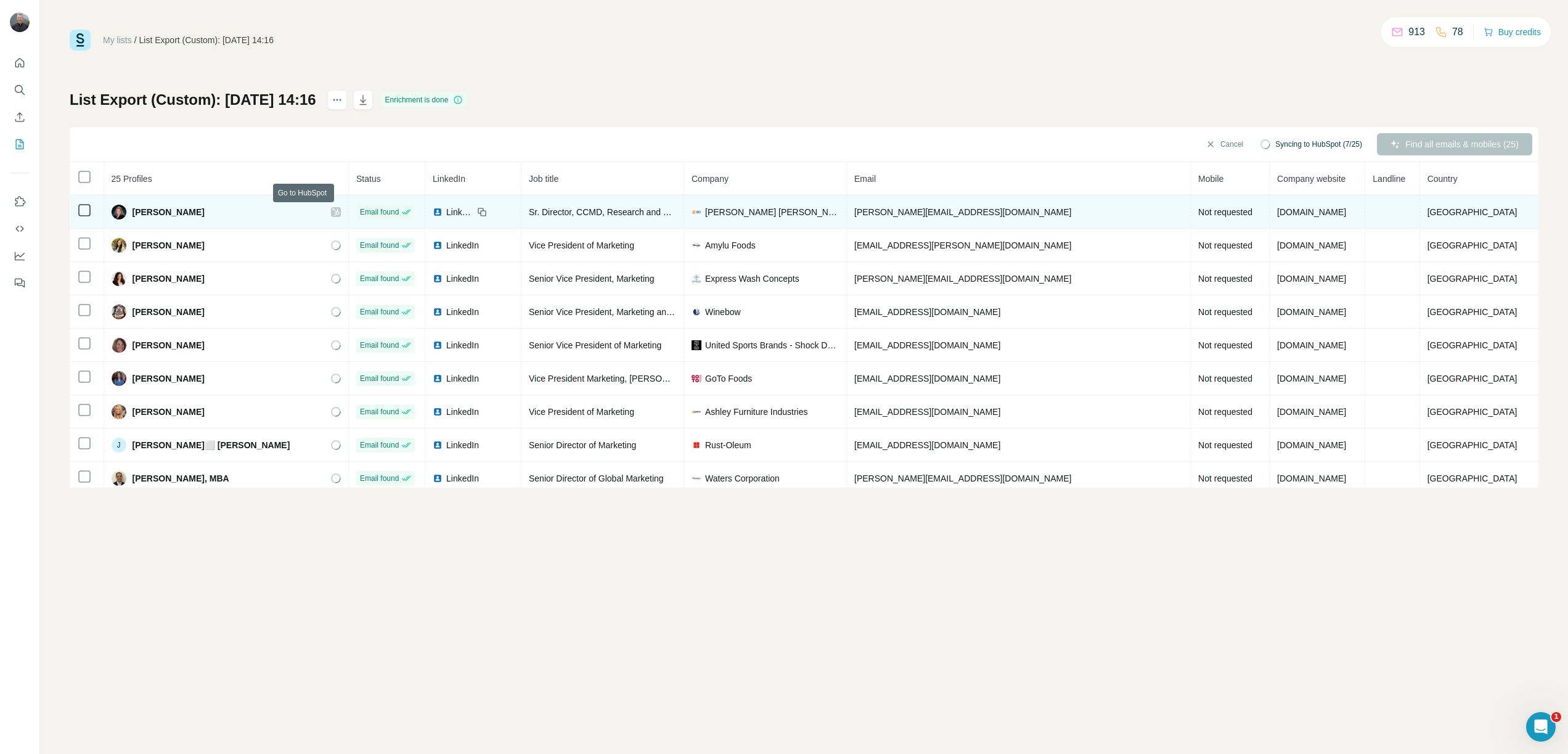
click at [332, 211] on icon at bounding box center [336, 212] width 8 height 10
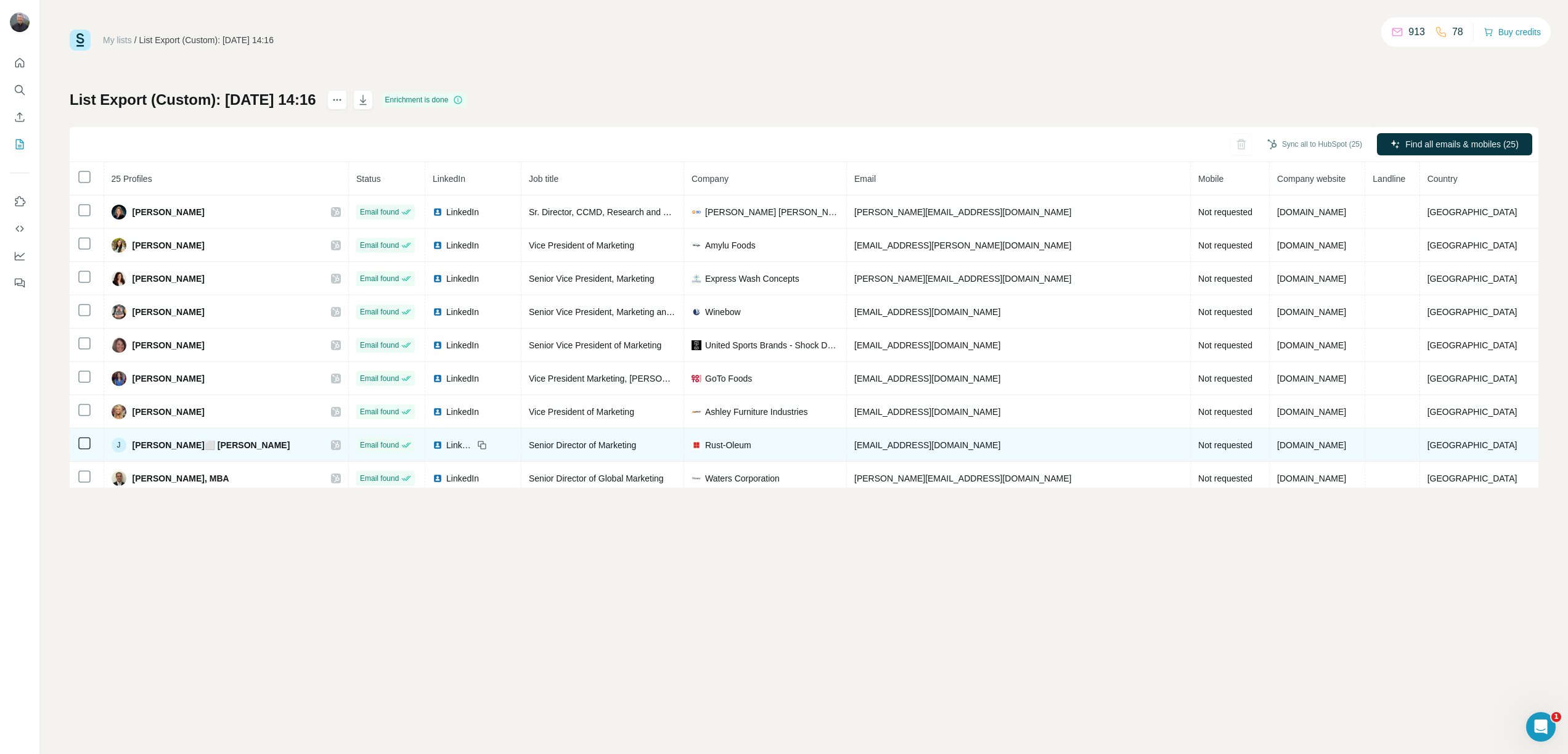
click at [331, 446] on div at bounding box center [336, 445] width 10 height 10
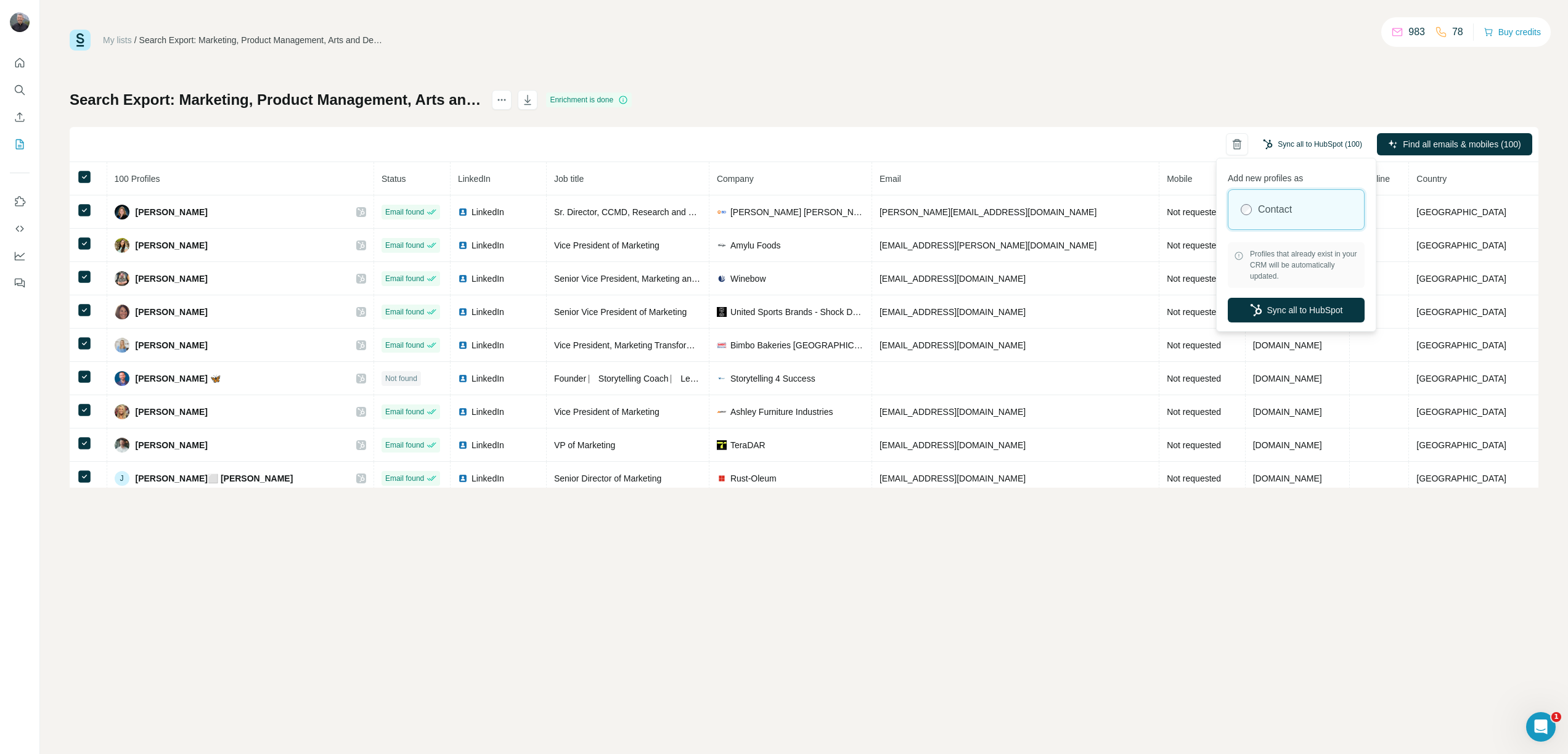
click at [1330, 143] on button "Sync all to HubSpot (100)" at bounding box center [1312, 144] width 116 height 18
click at [1311, 309] on button "Sync all to HubSpot" at bounding box center [1296, 309] width 137 height 25
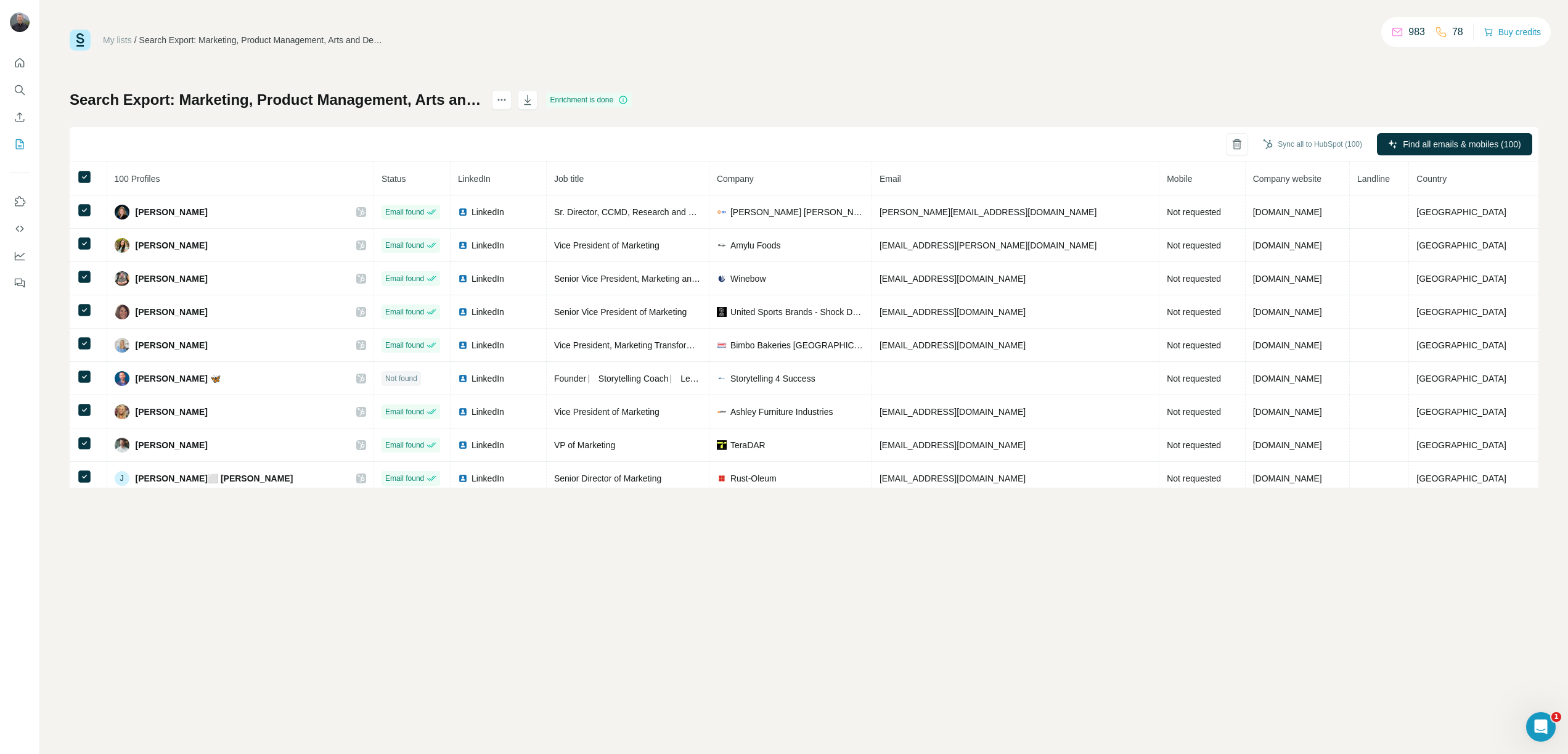
click at [116, 41] on link "My lists" at bounding box center [118, 40] width 29 height 10
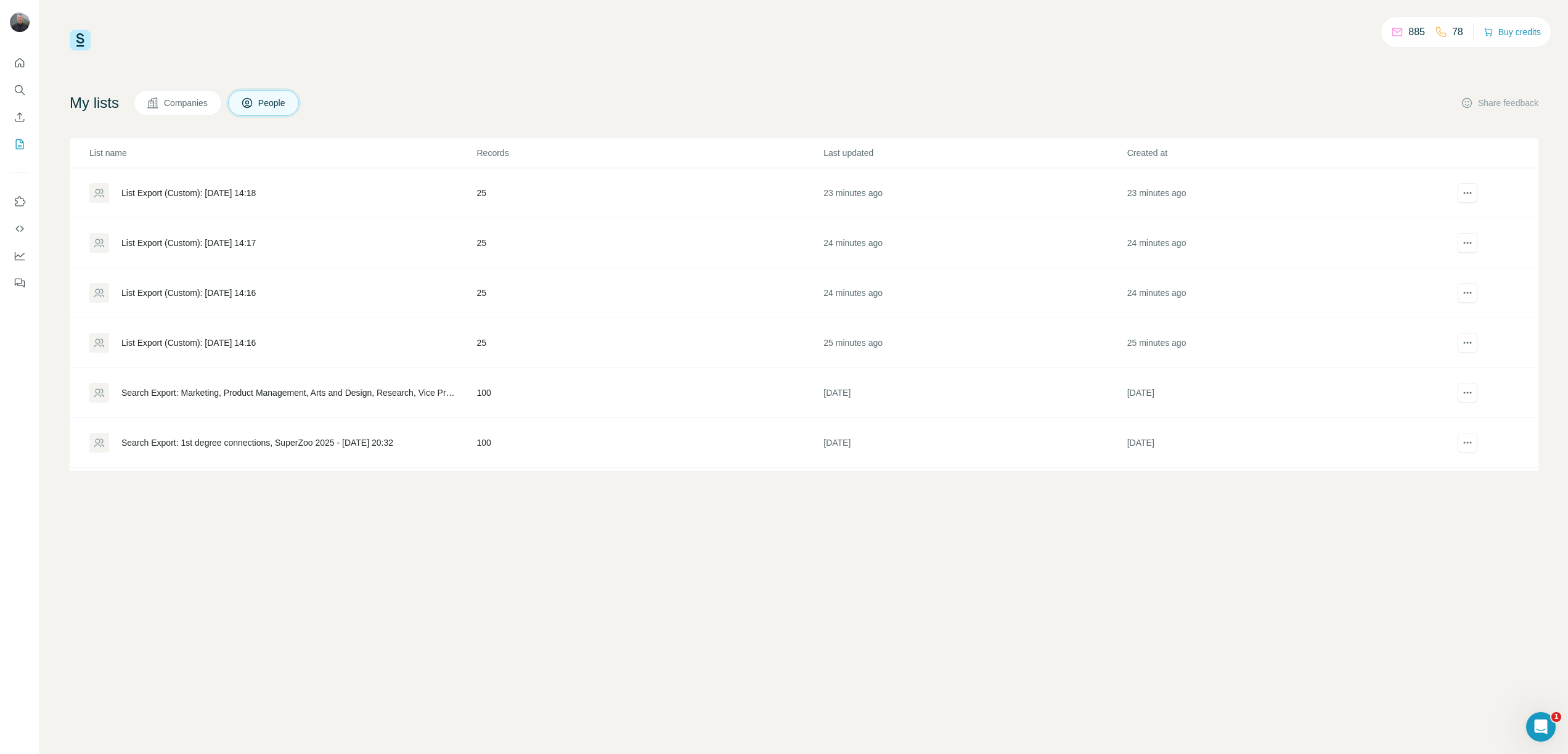
click at [225, 195] on div "List Export (Custom): [DATE] 14:18" at bounding box center [189, 193] width 135 height 13
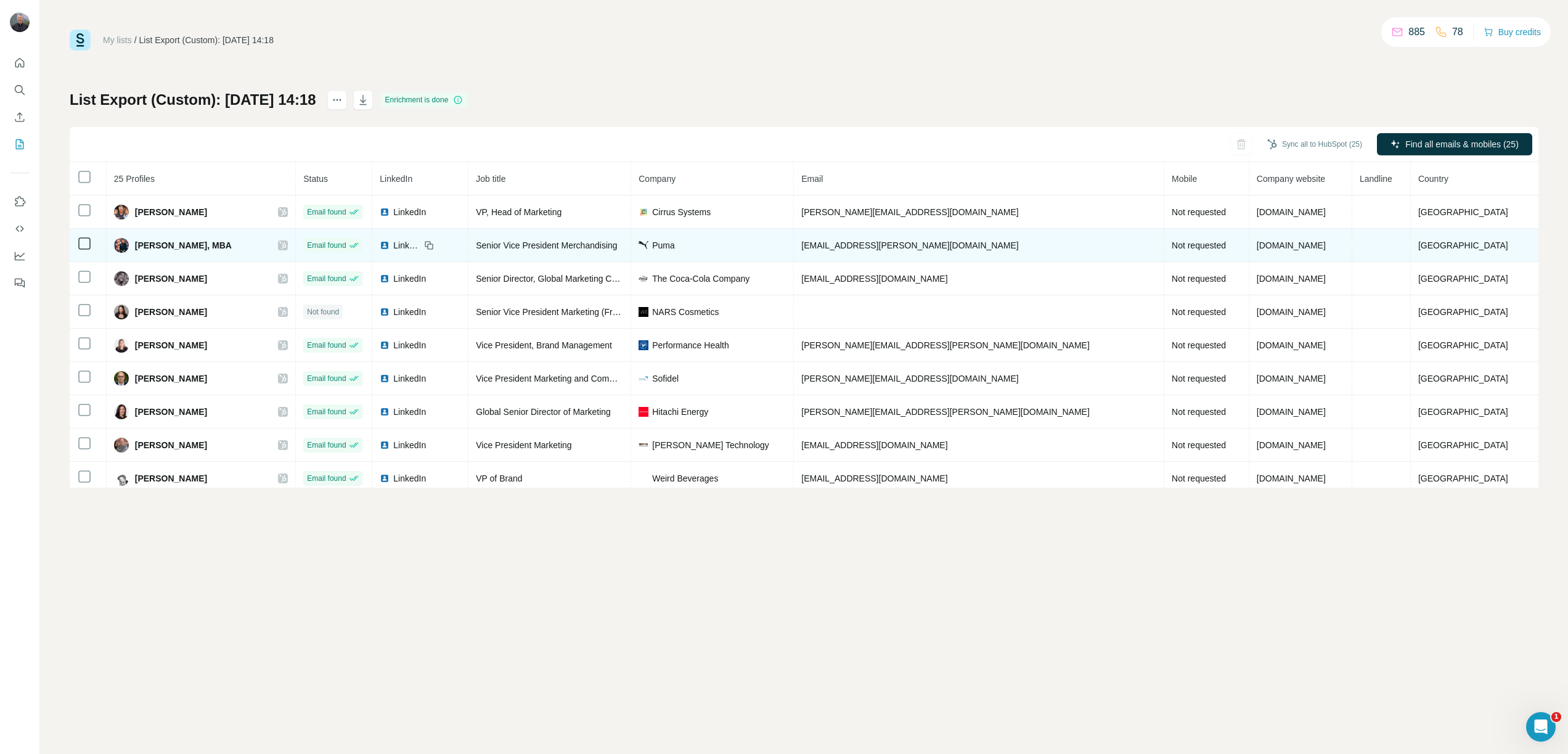
click at [287, 244] on icon at bounding box center [283, 245] width 8 height 10
